Goal: Ask a question

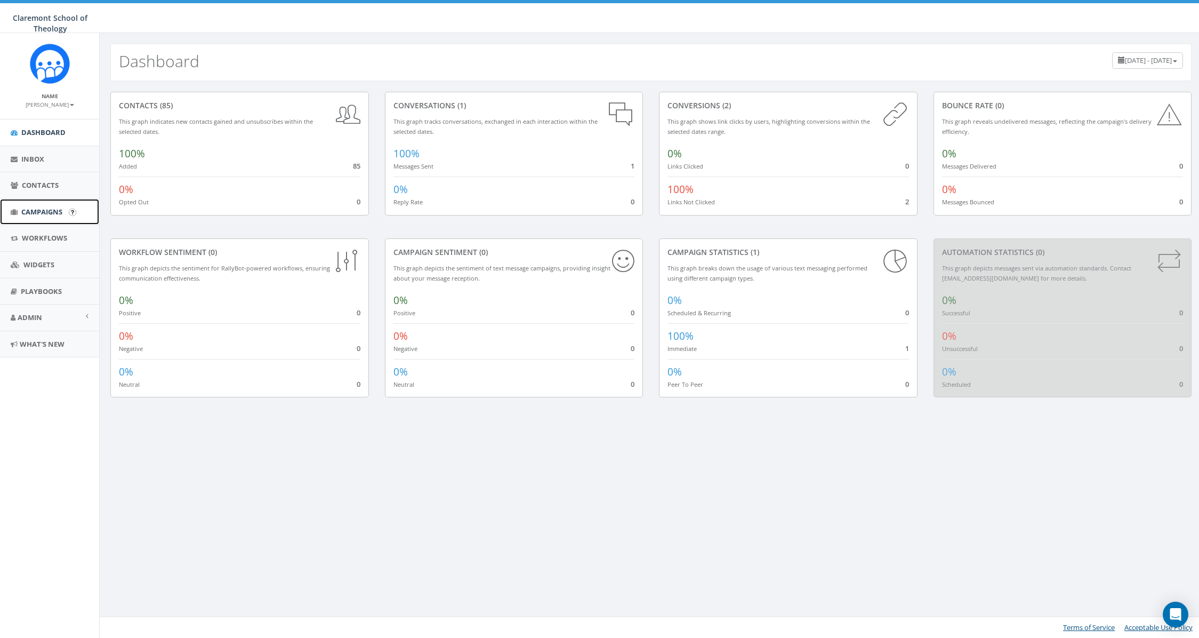
click at [41, 211] on span "Campaigns" at bounding box center [41, 212] width 41 height 10
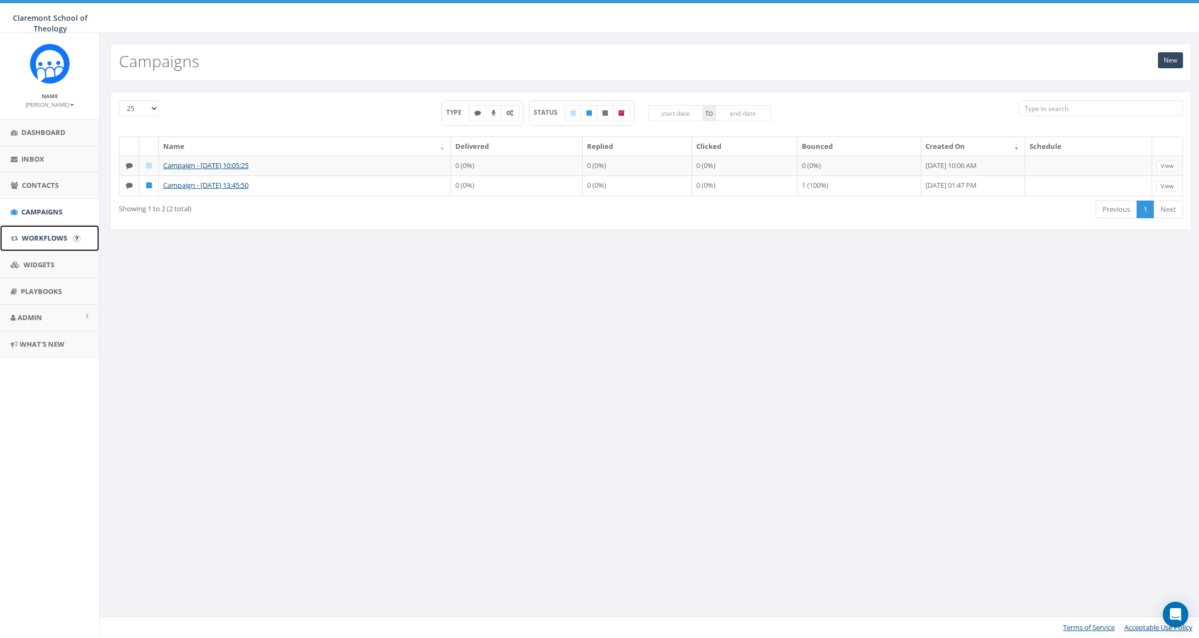
click at [47, 239] on span "Workflows" at bounding box center [44, 238] width 45 height 10
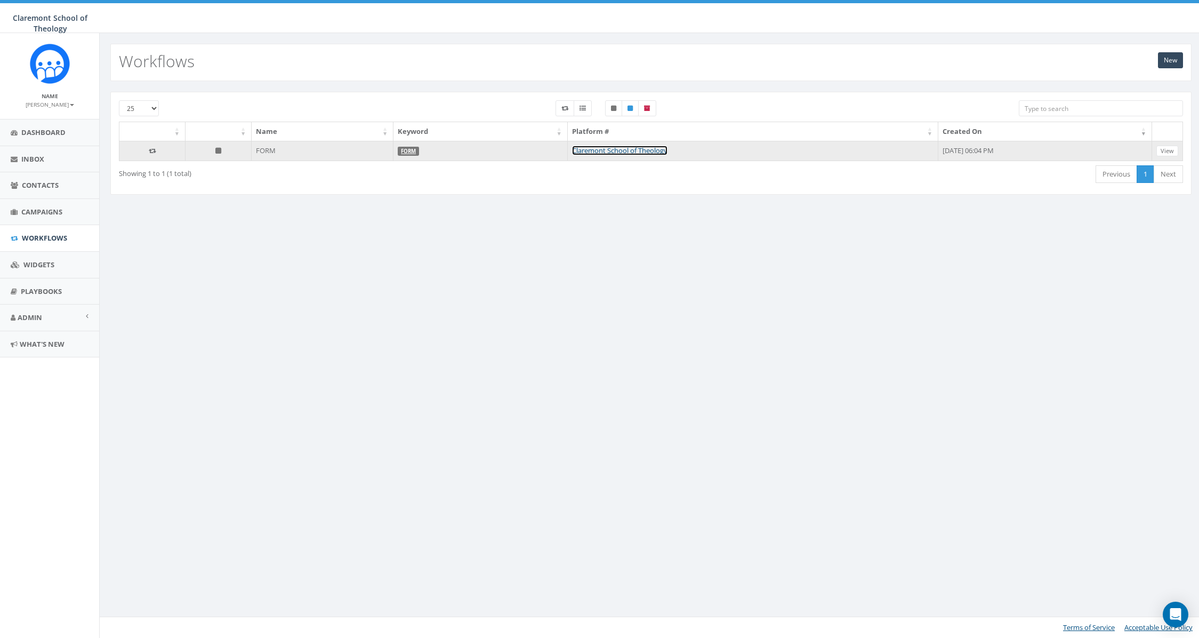
click at [572, 148] on link "Claremont School of Theology" at bounding box center [619, 151] width 95 height 10
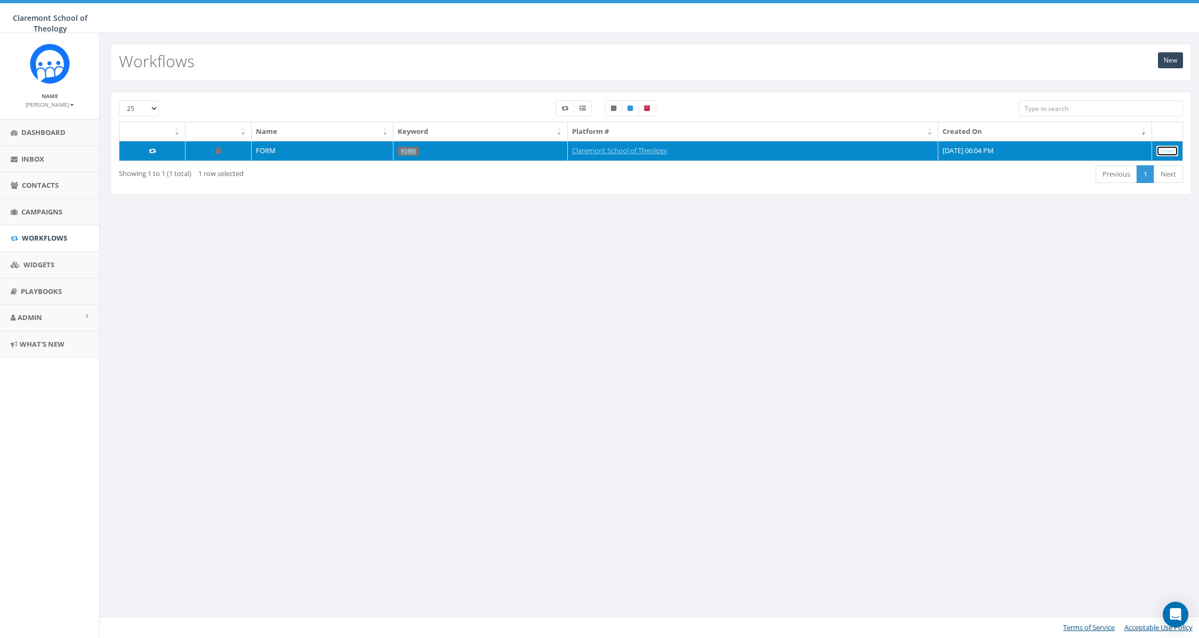
click at [1168, 150] on link "View" at bounding box center [1168, 151] width 22 height 11
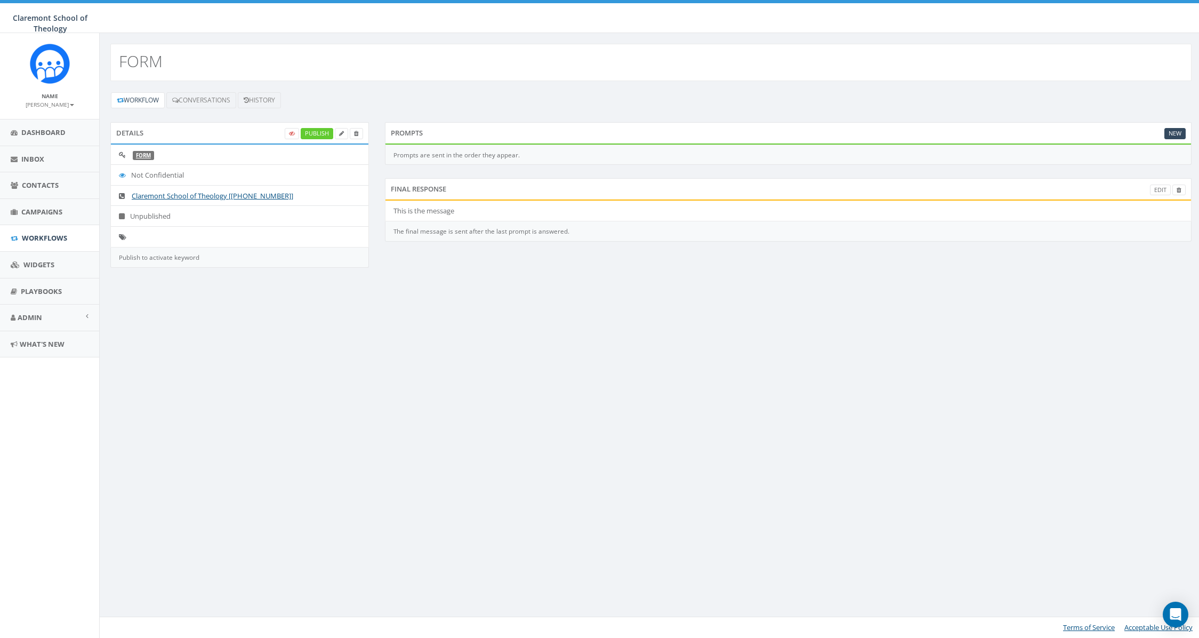
click at [438, 208] on li "This is the message" at bounding box center [789, 211] width 806 height 21
click at [531, 228] on div "The final message is sent after the last prompt is answered." at bounding box center [788, 231] width 807 height 20
click at [54, 262] on span "Widgets" at bounding box center [38, 265] width 31 height 10
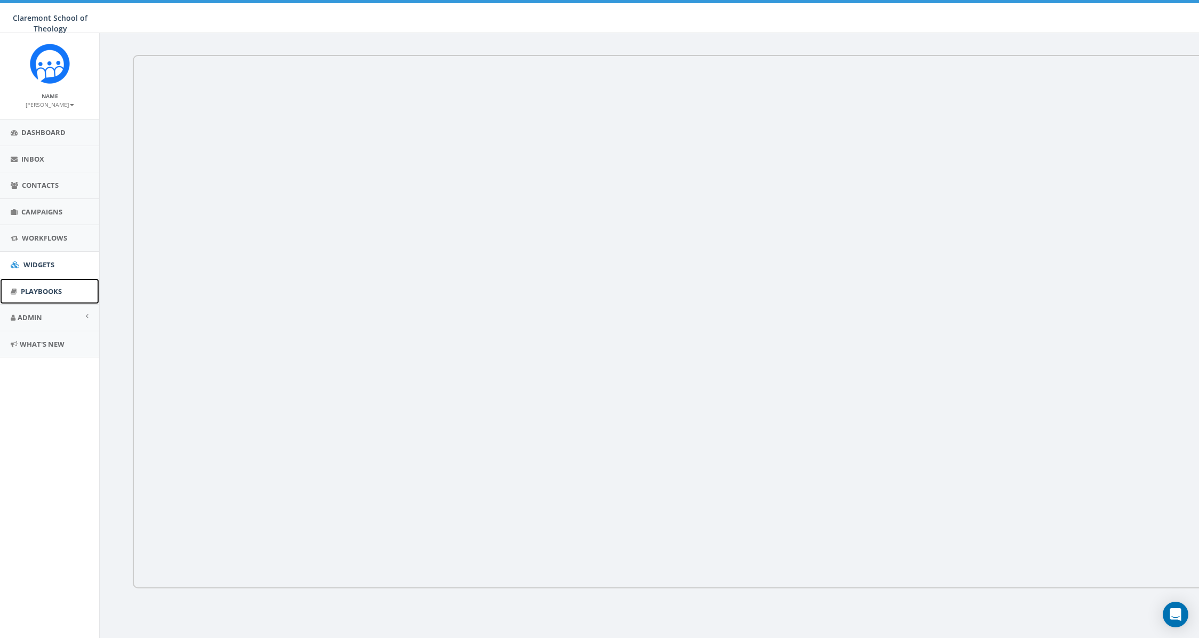
click at [46, 288] on span "Playbooks" at bounding box center [41, 291] width 41 height 10
click at [1177, 625] on body "Claremont School of Theology Claremont School of Theology Profile Sign Out 0.00…" at bounding box center [599, 319] width 1199 height 638
click at [1173, 610] on icon "Open Intercom Messenger" at bounding box center [1175, 614] width 12 height 14
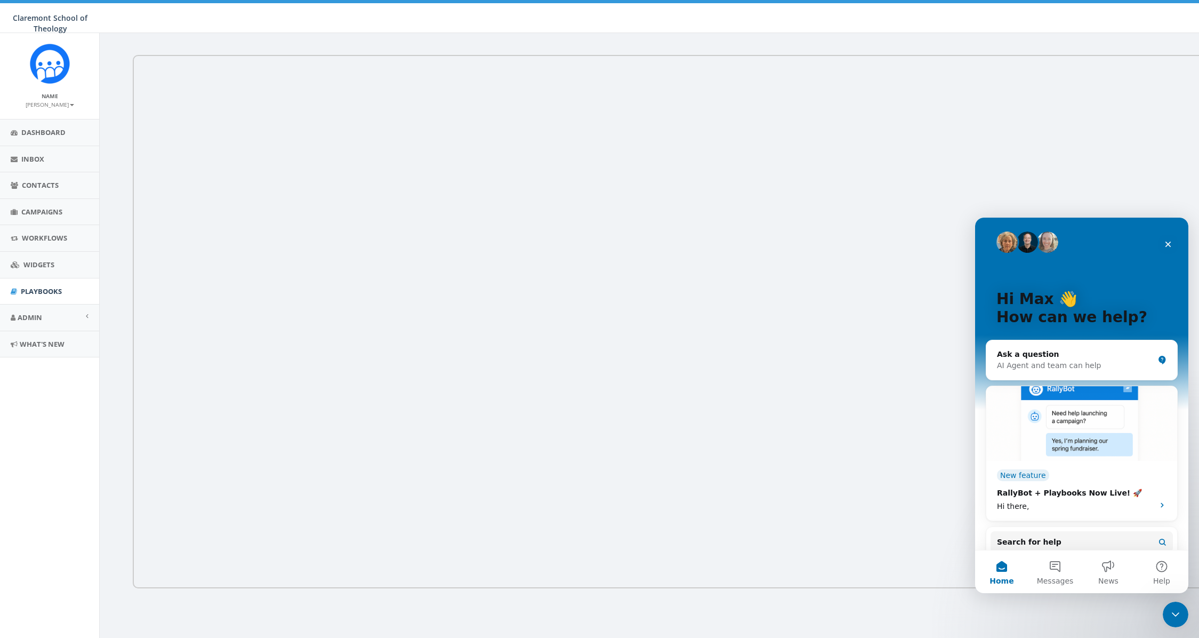
scroll to position [4, 0]
click at [1069, 322] on p "How can we help?" at bounding box center [1082, 317] width 171 height 18
click at [1076, 314] on p "How can we help?" at bounding box center [1082, 317] width 171 height 18
click at [1144, 370] on div "AI Agent and team can help" at bounding box center [1075, 364] width 157 height 11
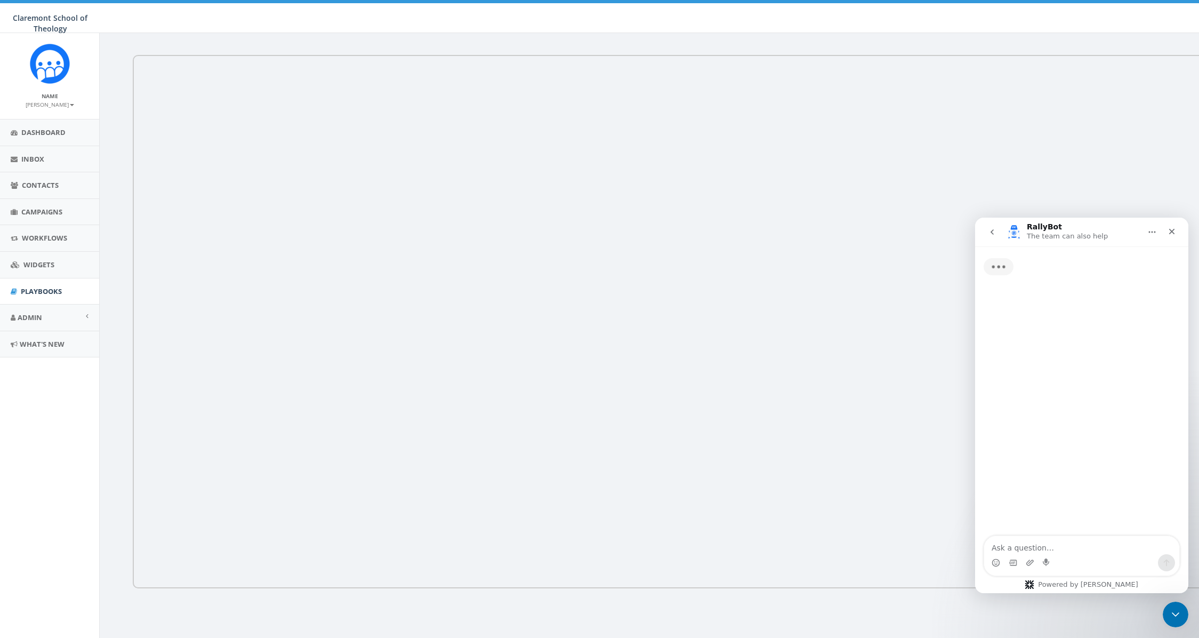
click at [1046, 544] on textarea "Ask a question…" at bounding box center [1081, 545] width 195 height 18
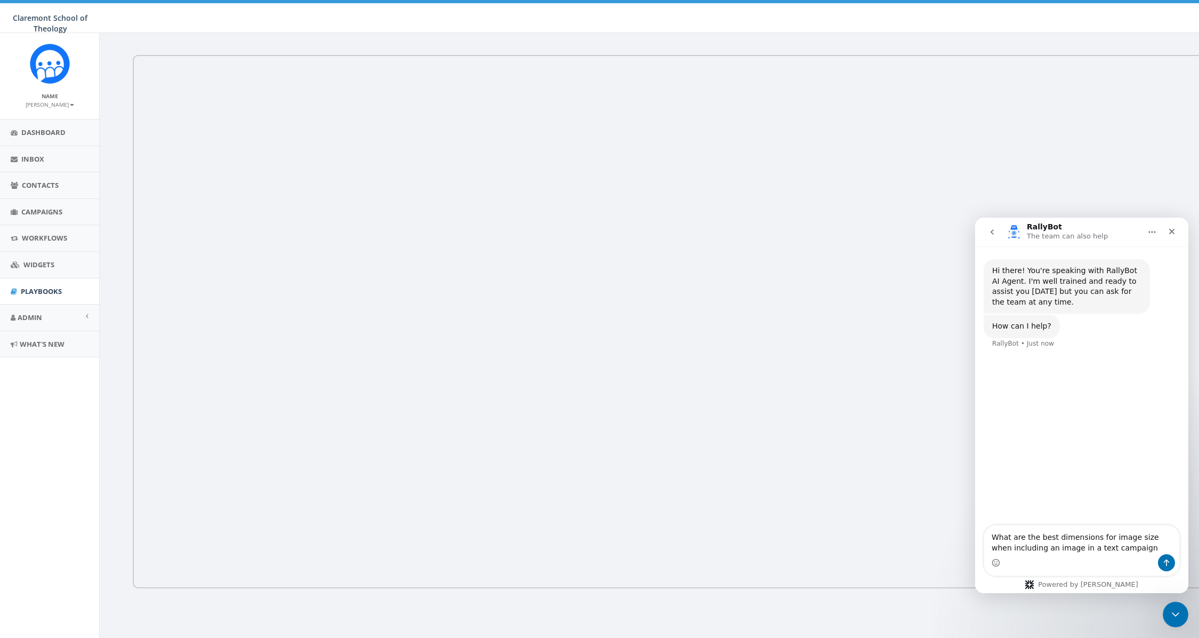
type textarea "What are the best dimensions for image size when including an image in a text c…"
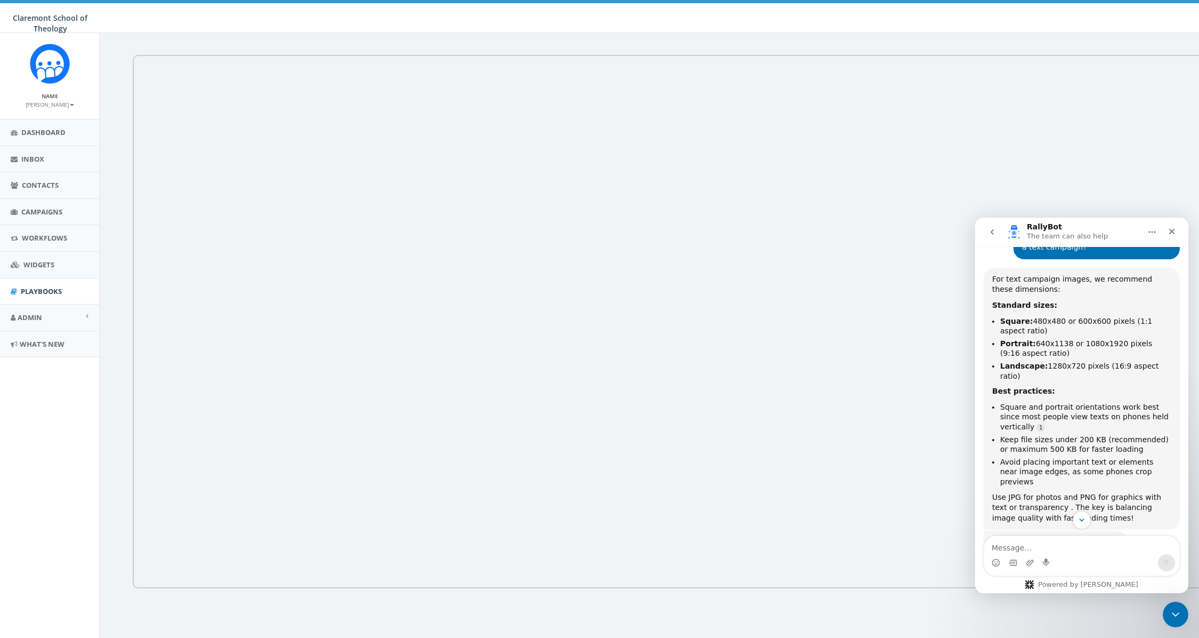
scroll to position [134, 0]
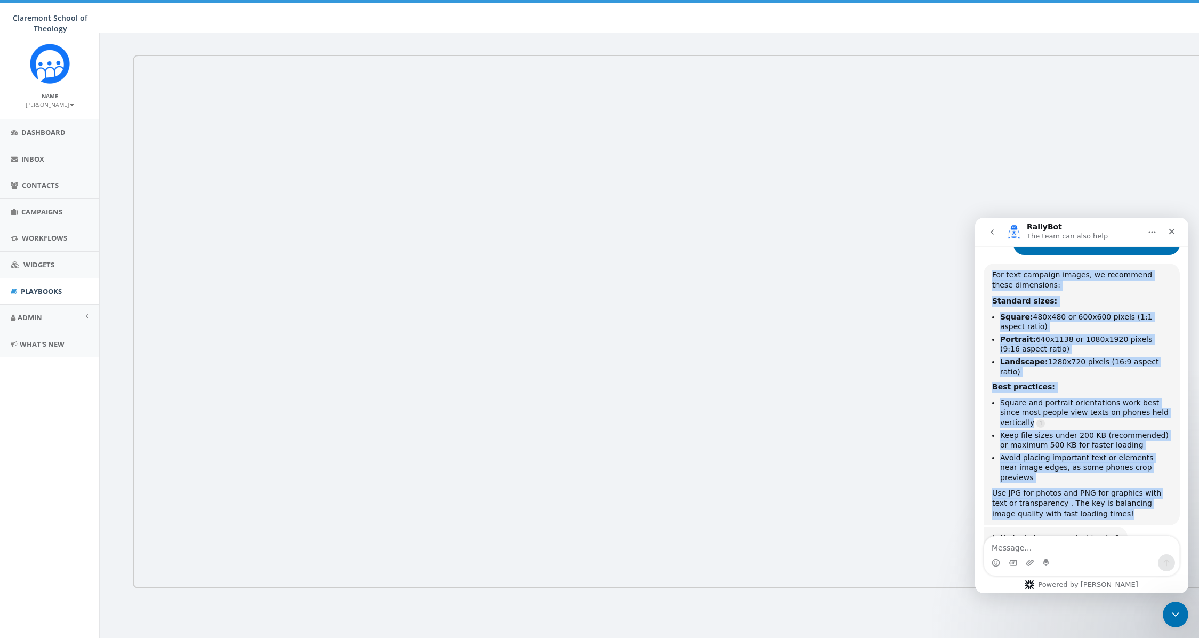
drag, startPoint x: 991, startPoint y: 274, endPoint x: 1131, endPoint y: 493, distance: 259.6
click at [1131, 493] on div "For text campaign images, we recommend these dimensions: Standard sizes: Square…" at bounding box center [1082, 394] width 196 height 262
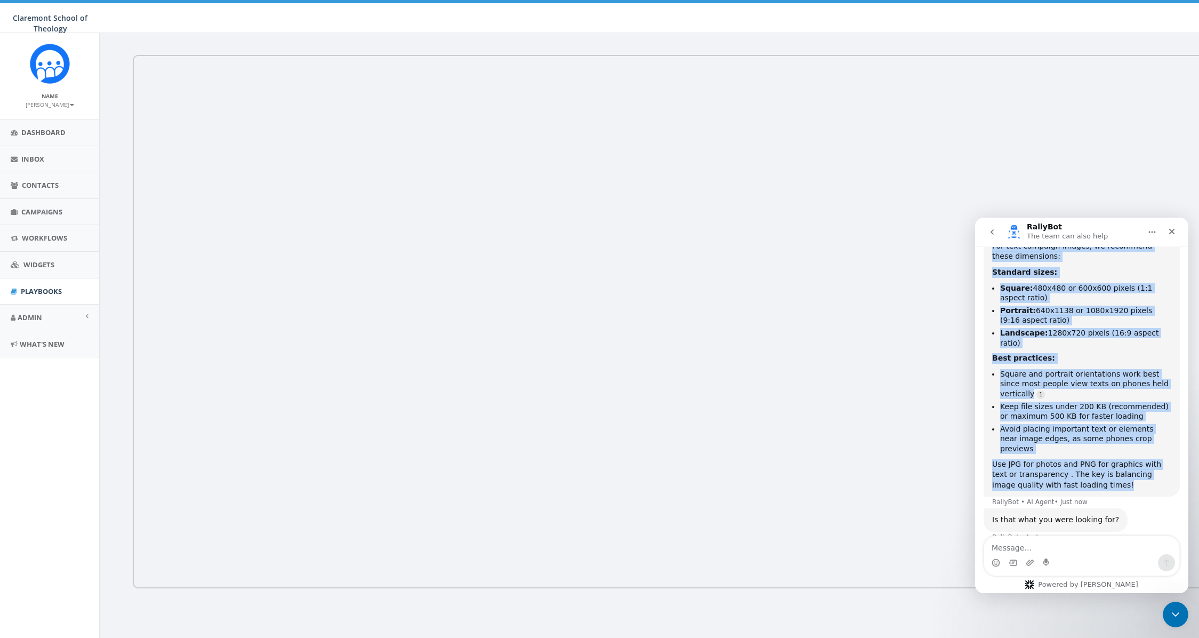
copy div "For text campaign images, we recommend these dimensions: Standard sizes: Square…"
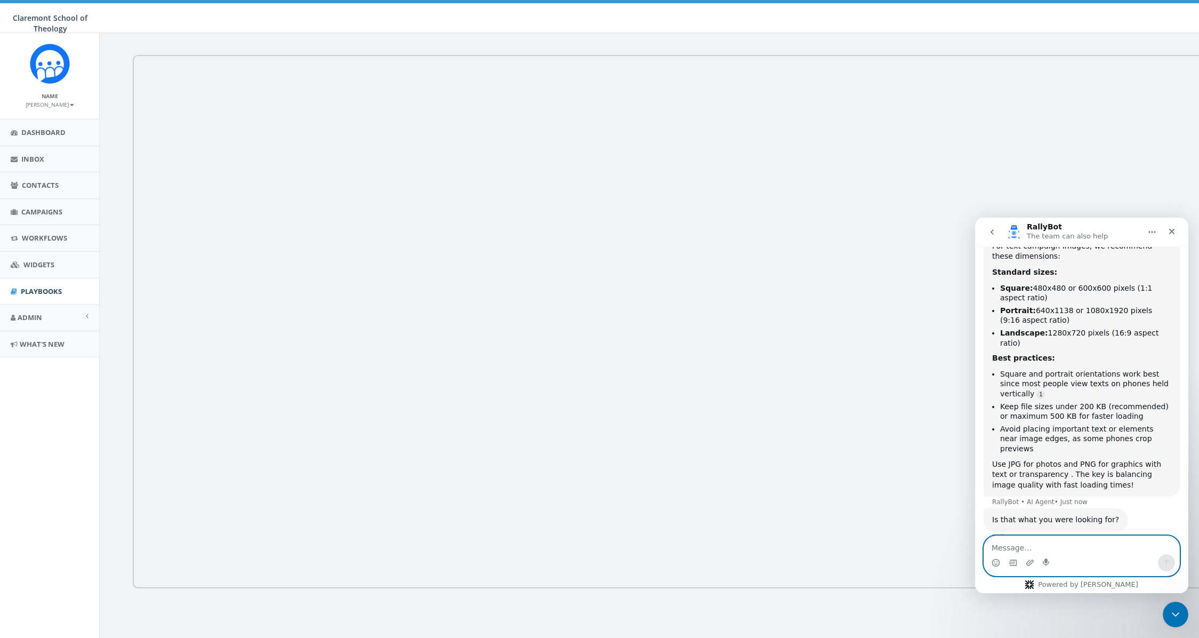
click at [1033, 548] on textarea "Message…" at bounding box center [1081, 545] width 195 height 18
type textarea "Yes, thank you"
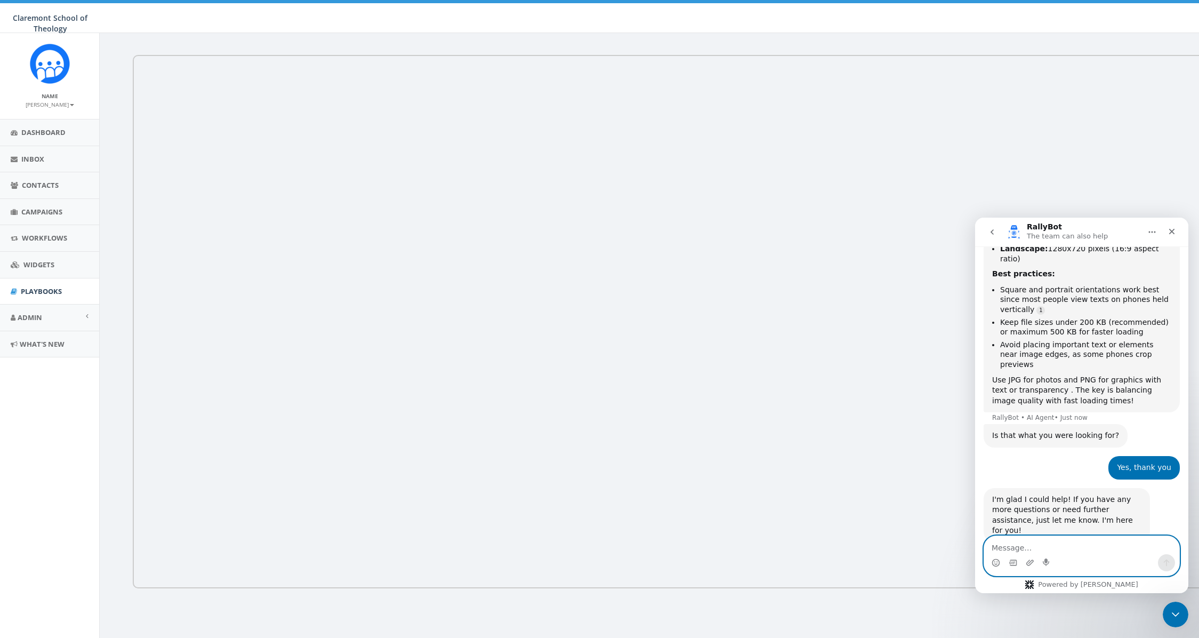
scroll to position [247, 0]
click at [1174, 237] on div "Close" at bounding box center [1172, 231] width 19 height 19
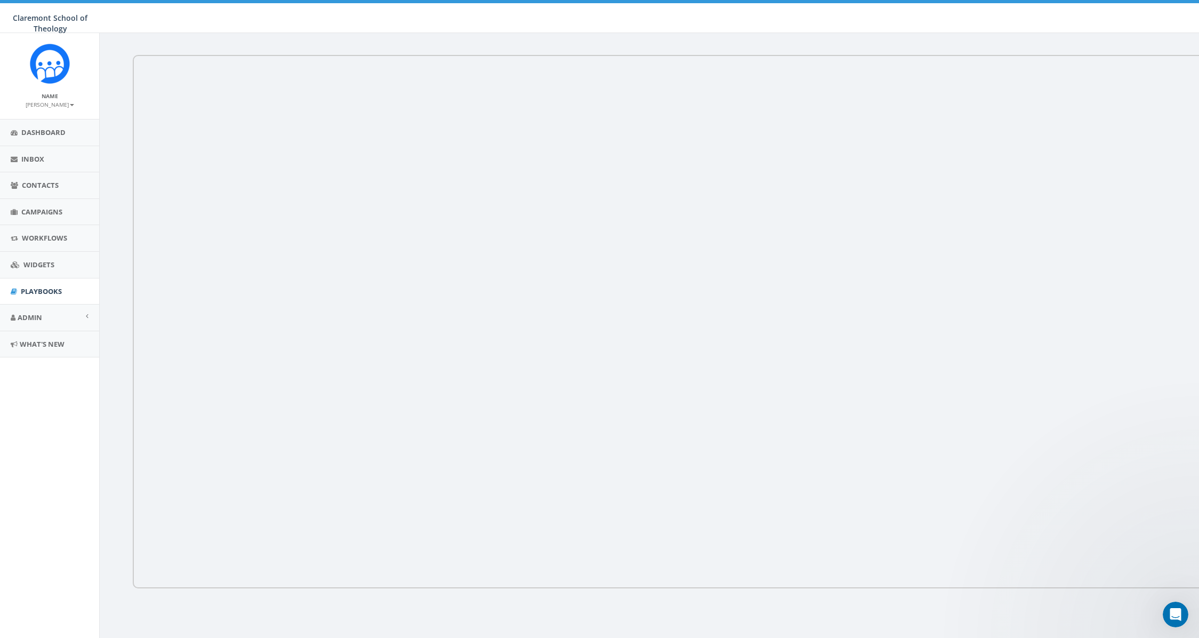
scroll to position [342, 0]
